Goal: Obtain resource: Download file/media

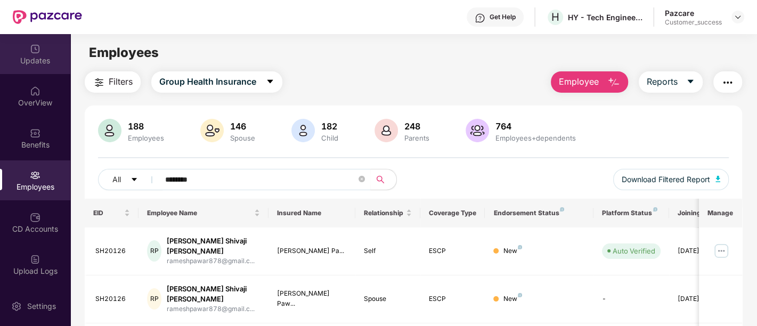
click at [30, 64] on div "Updates" at bounding box center [35, 60] width 70 height 11
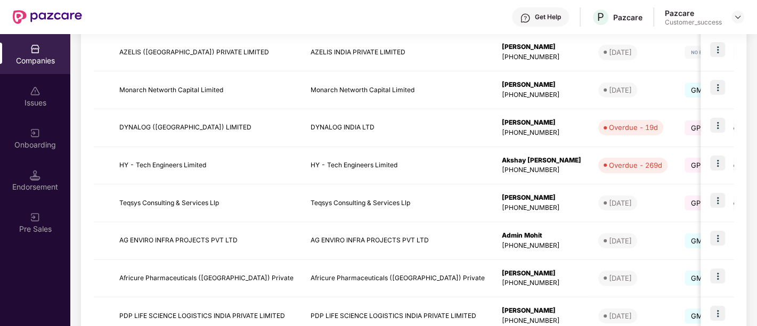
scroll to position [346, 0]
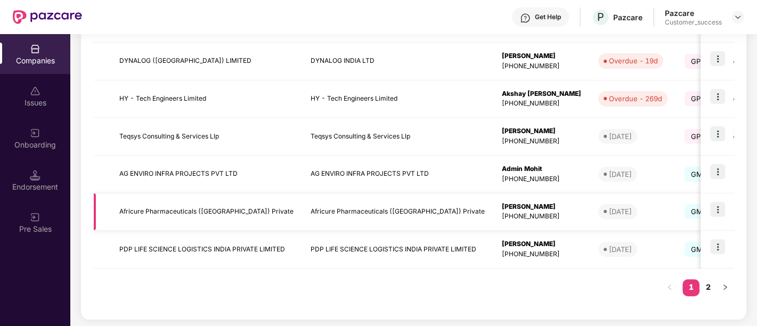
drag, startPoint x: 705, startPoint y: 286, endPoint x: 348, endPoint y: 209, distance: 366.0
click at [348, 209] on div "Registered name Display name HR details Endorsements Benefits Earliest Renewal …" at bounding box center [413, 65] width 639 height 405
click at [709, 286] on link "2" at bounding box center [707, 287] width 17 height 16
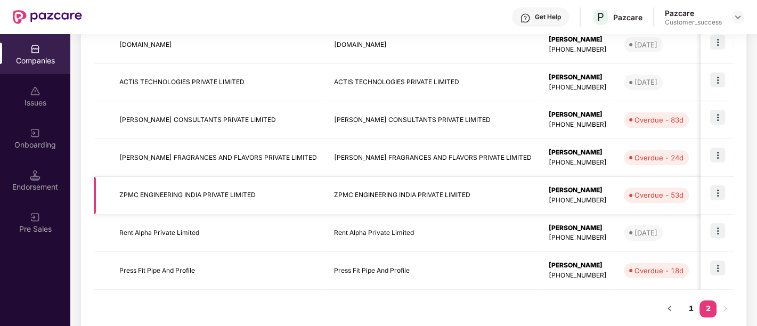
scroll to position [212, 0]
click at [715, 232] on img at bounding box center [717, 230] width 15 height 15
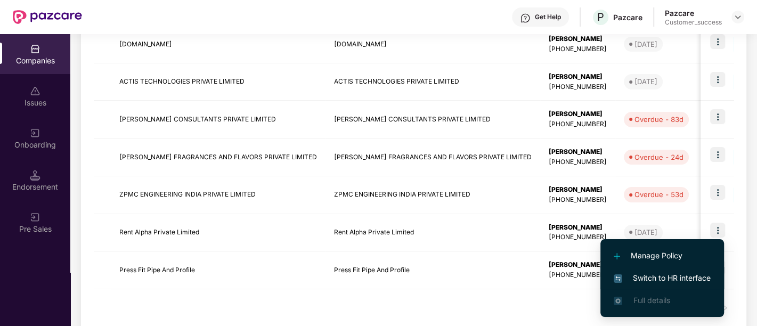
click at [654, 273] on span "Switch to HR interface" at bounding box center [661, 278] width 97 height 12
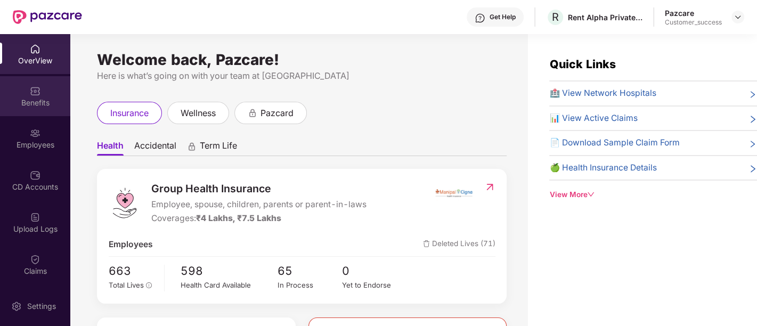
click at [48, 100] on div "Benefits" at bounding box center [35, 102] width 70 height 11
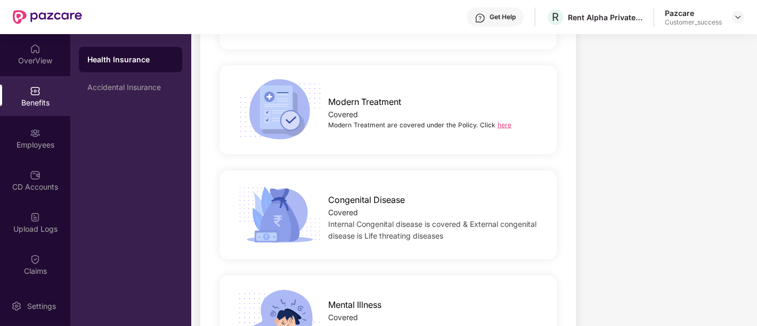
scroll to position [2002, 0]
click at [498, 121] on link "here" at bounding box center [504, 125] width 14 height 8
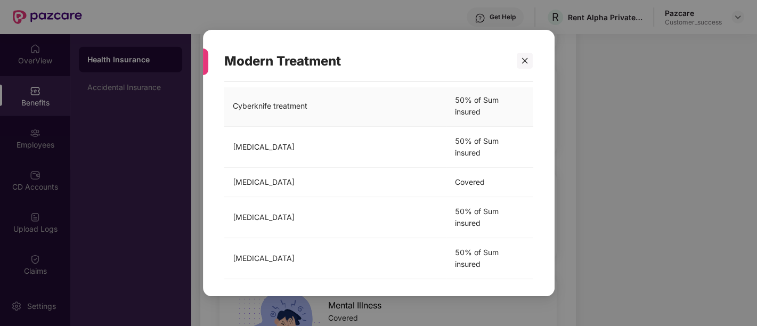
scroll to position [0, 0]
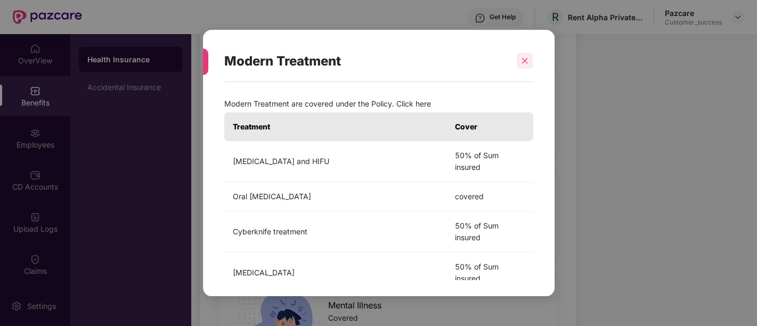
click at [528, 56] on div at bounding box center [524, 61] width 16 height 16
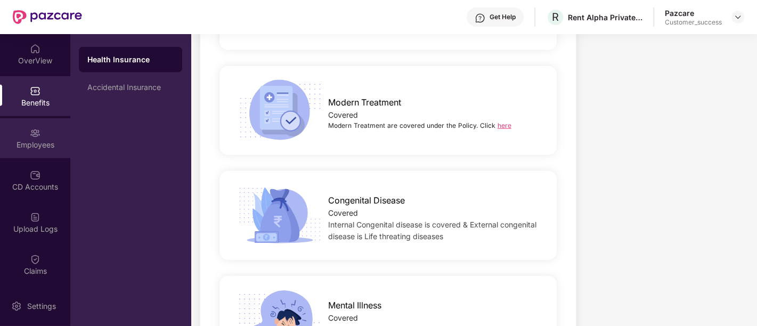
click at [51, 136] on div "Employees" at bounding box center [35, 138] width 70 height 40
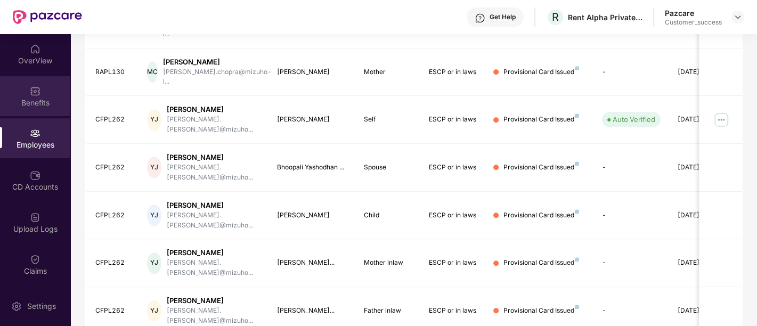
click at [44, 104] on div "Benefits" at bounding box center [35, 102] width 70 height 11
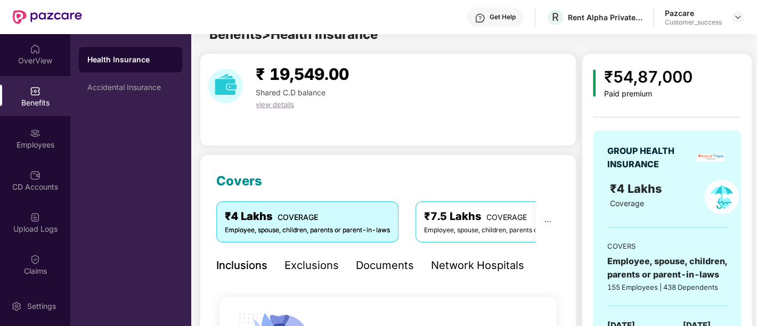
scroll to position [2002, 0]
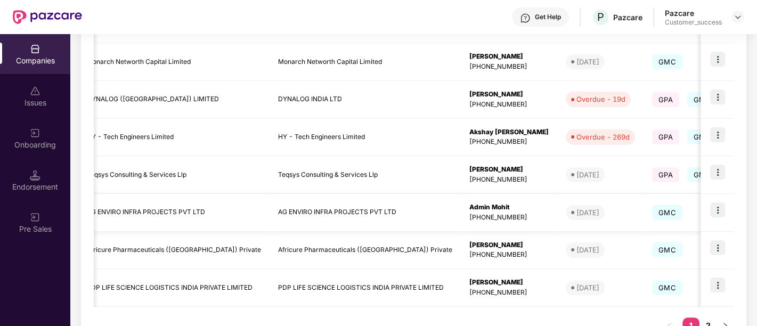
scroll to position [346, 0]
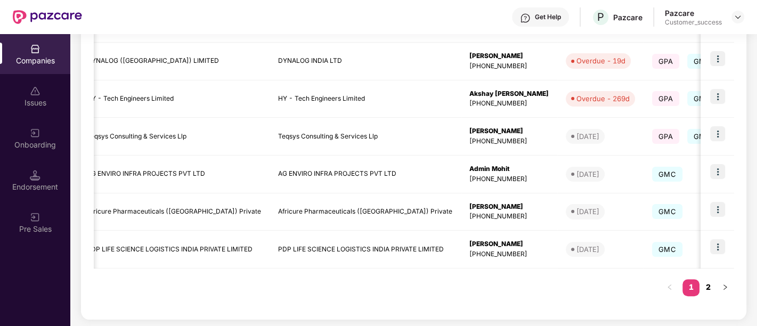
click at [705, 285] on link "2" at bounding box center [707, 287] width 17 height 16
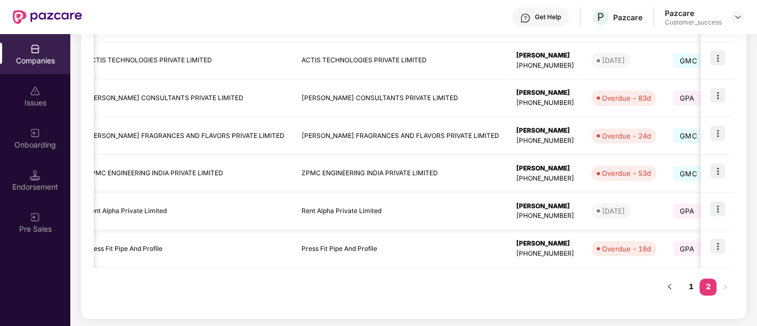
scroll to position [0, 0]
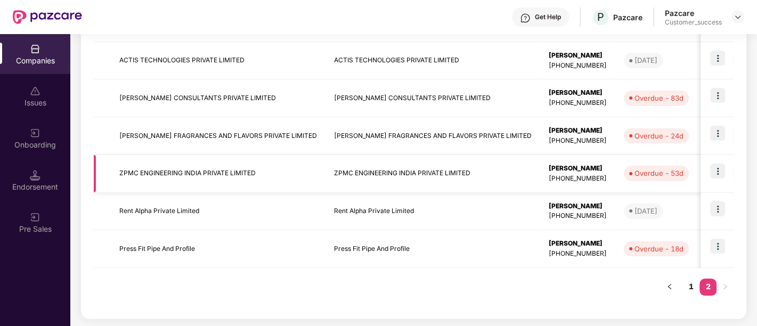
click at [280, 178] on td "ZPMC ENGINEERING INDIA PRIVATE LIMITED" at bounding box center [218, 174] width 215 height 38
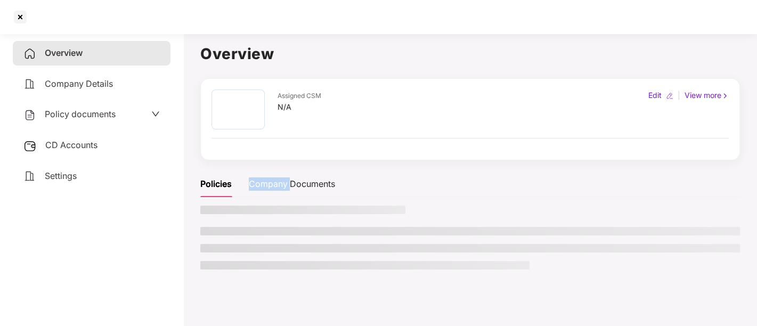
click at [280, 178] on div "Company Documents" at bounding box center [292, 183] width 86 height 13
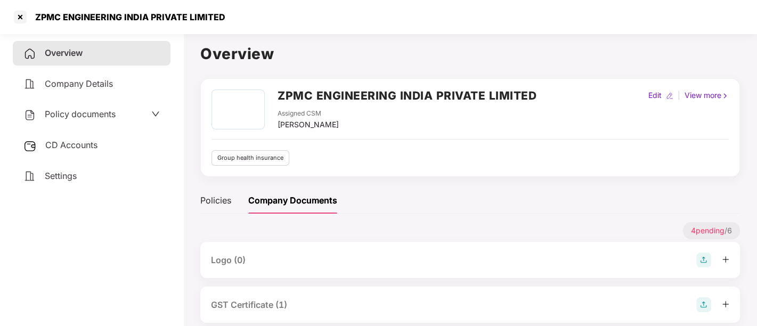
click at [107, 113] on span "Policy documents" at bounding box center [80, 114] width 71 height 11
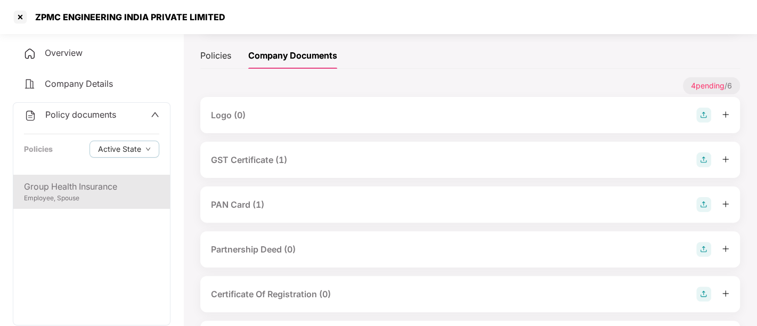
click at [88, 201] on div "Employee, Spouse" at bounding box center [91, 198] width 135 height 10
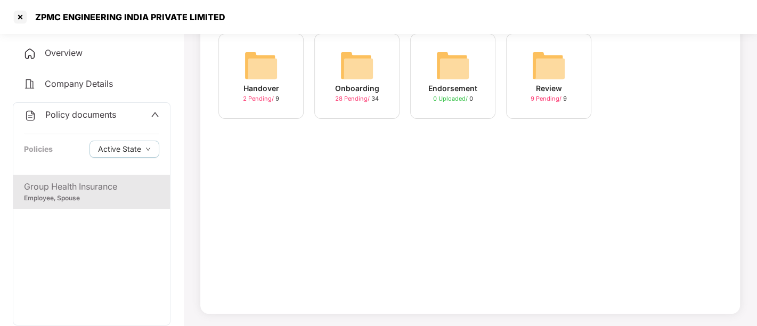
scroll to position [8, 0]
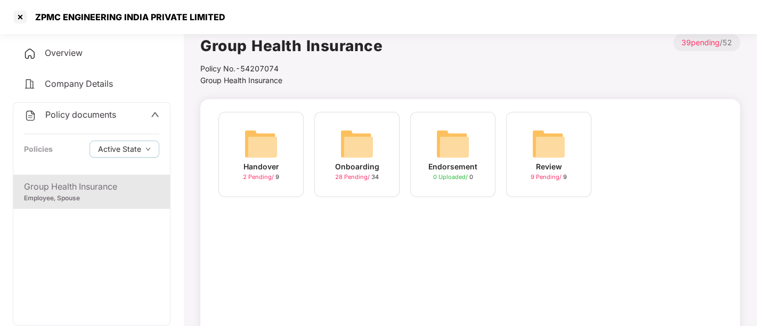
click at [345, 166] on div "Onboarding" at bounding box center [357, 167] width 44 height 12
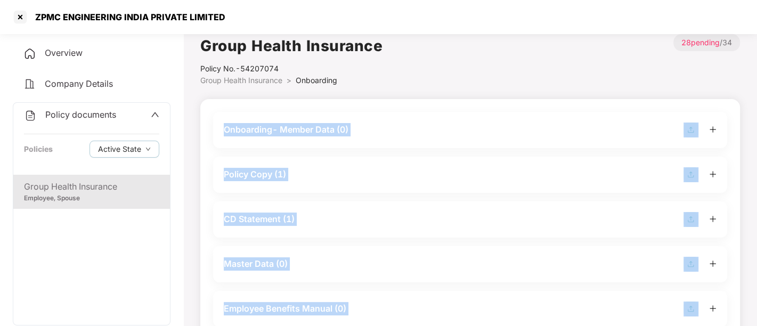
click at [345, 166] on div "Policy Copy (1)" at bounding box center [470, 175] width 514 height 36
click at [328, 167] on div "Policy Copy (1)" at bounding box center [470, 174] width 493 height 15
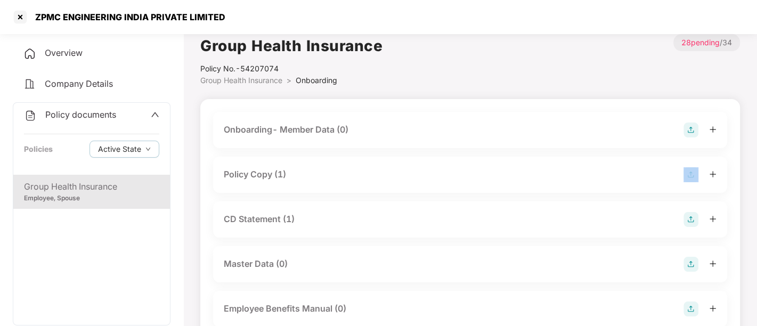
click at [328, 167] on div "Policy Copy (1)" at bounding box center [470, 174] width 493 height 15
click at [328, 168] on div "Policy Copy (1)" at bounding box center [470, 174] width 493 height 15
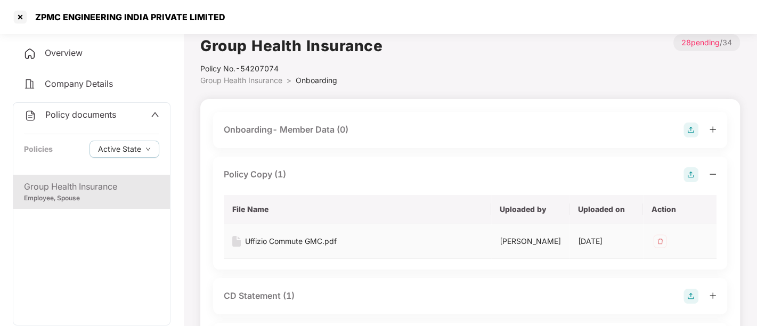
click at [297, 238] on div "Uffizio Commute GMC.pdf" at bounding box center [291, 241] width 92 height 12
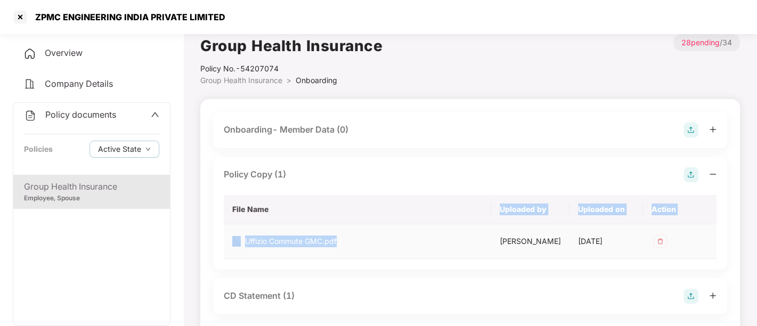
drag, startPoint x: 359, startPoint y: 208, endPoint x: 373, endPoint y: 243, distance: 38.5
click at [373, 243] on table "File Name Uploaded by Uploaded on Action Uffizio Commute GMC.pdf [PERSON_NAME] …" at bounding box center [470, 227] width 493 height 64
click at [328, 237] on div "Uffizio Commute GMC.pdf" at bounding box center [291, 241] width 92 height 12
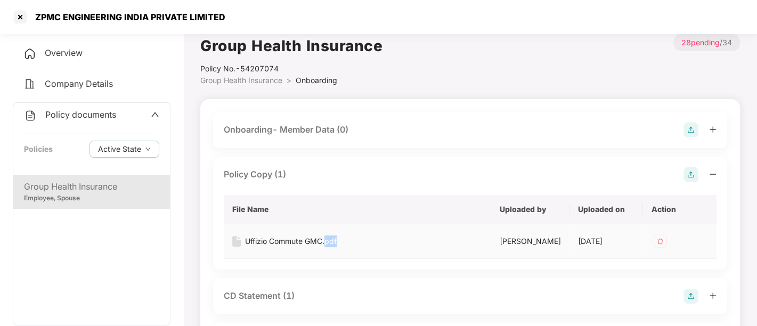
click at [328, 237] on div "Uffizio Commute GMC.pdf" at bounding box center [291, 241] width 92 height 12
